Goal: Find specific page/section: Find specific page/section

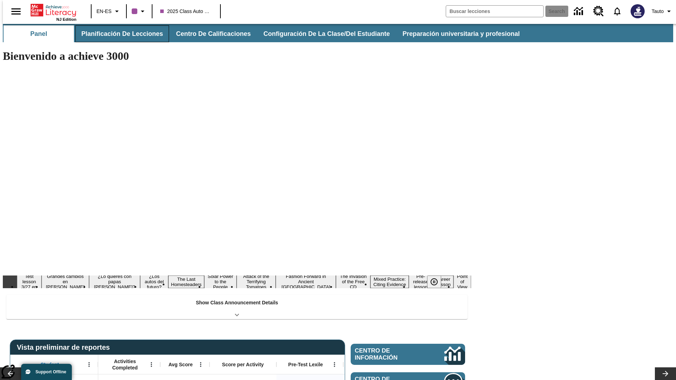
click at [118, 34] on button "Planificación de lecciones" at bounding box center [122, 33] width 94 height 17
